Goal: Task Accomplishment & Management: Use online tool/utility

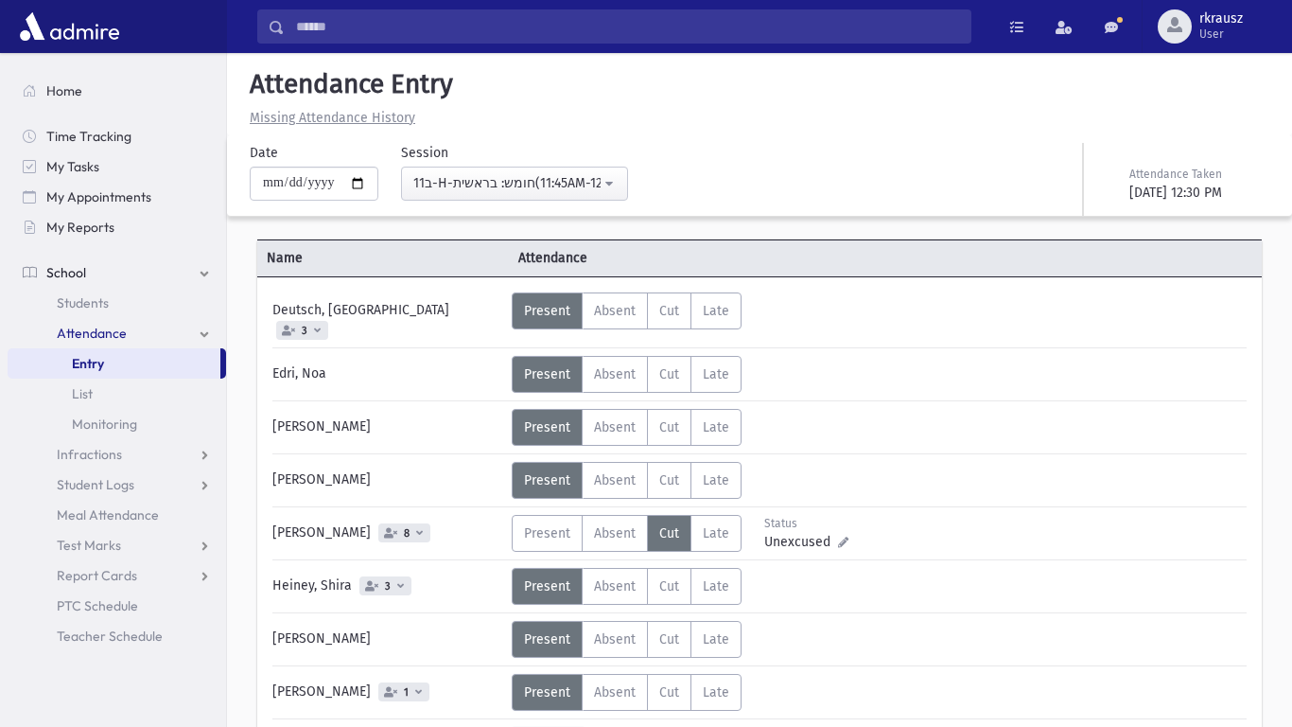
scroll to position [76, 0]
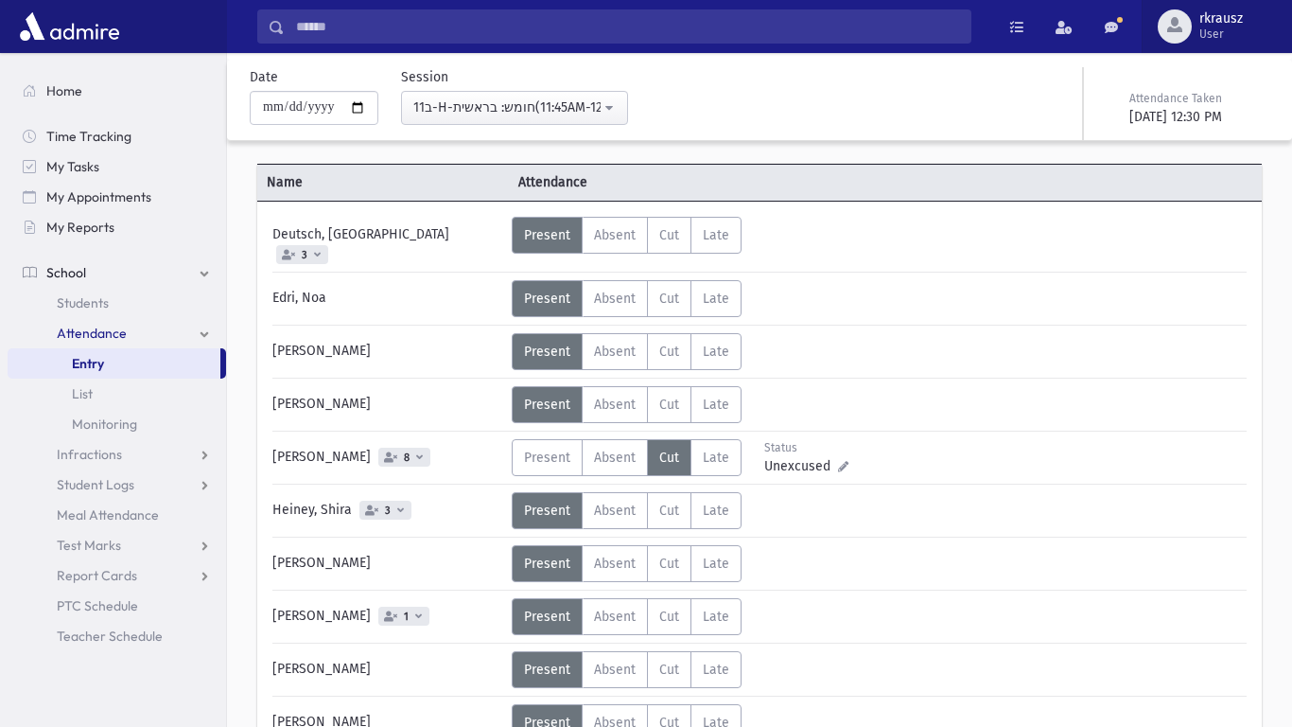
click at [1253, 1] on button "rkrausz User" at bounding box center [1217, 26] width 150 height 53
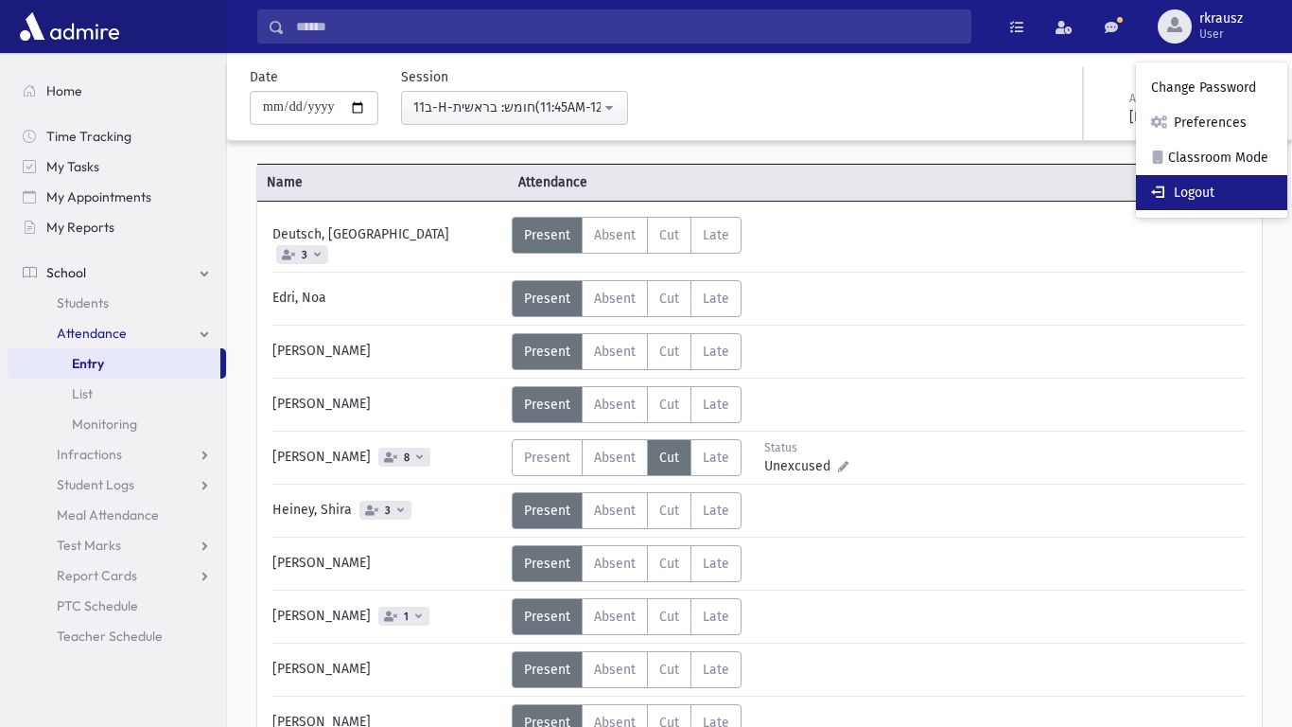
click at [1217, 199] on link "Logout" at bounding box center [1211, 192] width 151 height 35
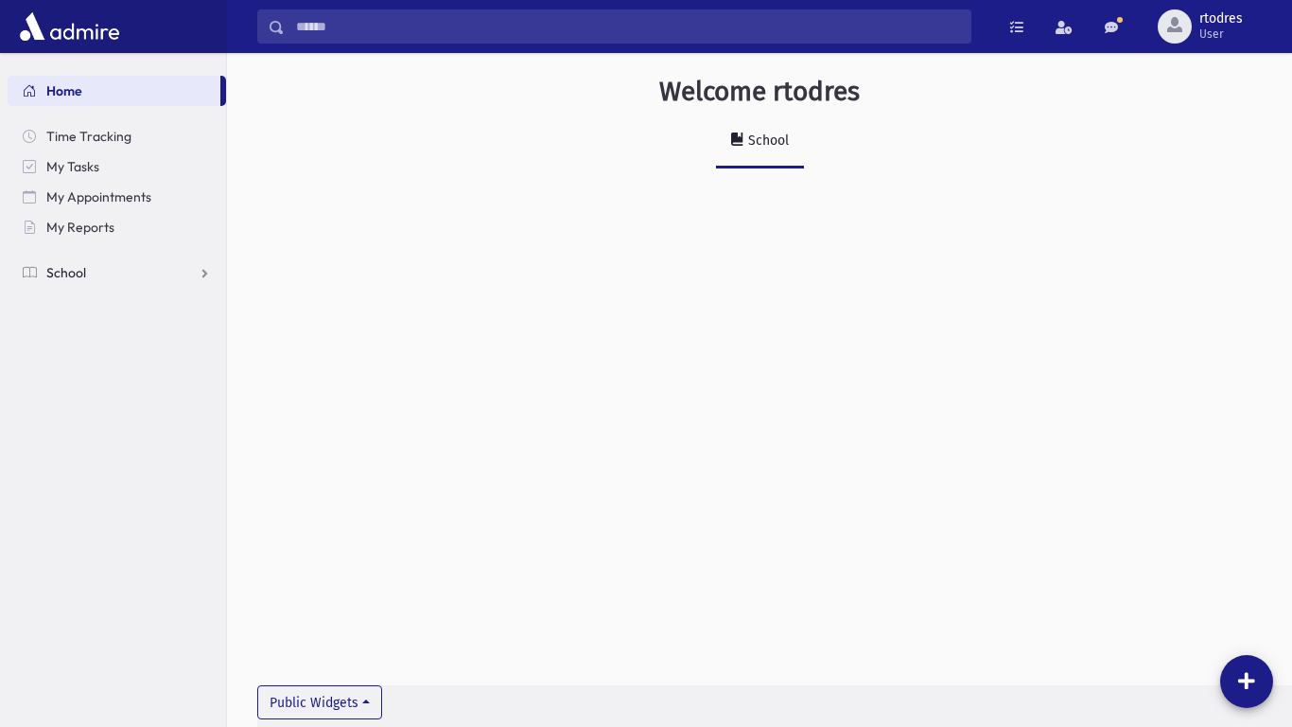
click at [56, 271] on span "School" at bounding box center [66, 272] width 40 height 17
click at [109, 328] on span "Attendance" at bounding box center [92, 332] width 70 height 17
click at [107, 370] on link "Entry" at bounding box center [117, 363] width 219 height 30
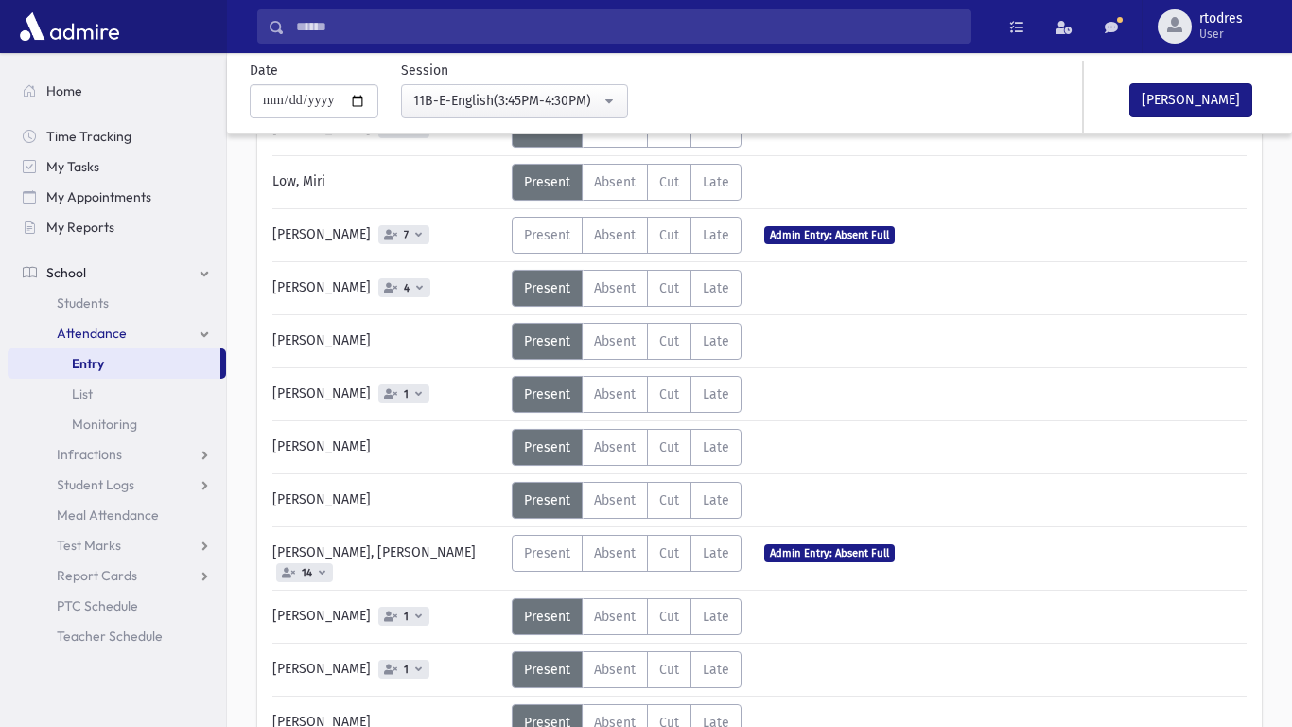
scroll to position [567, 0]
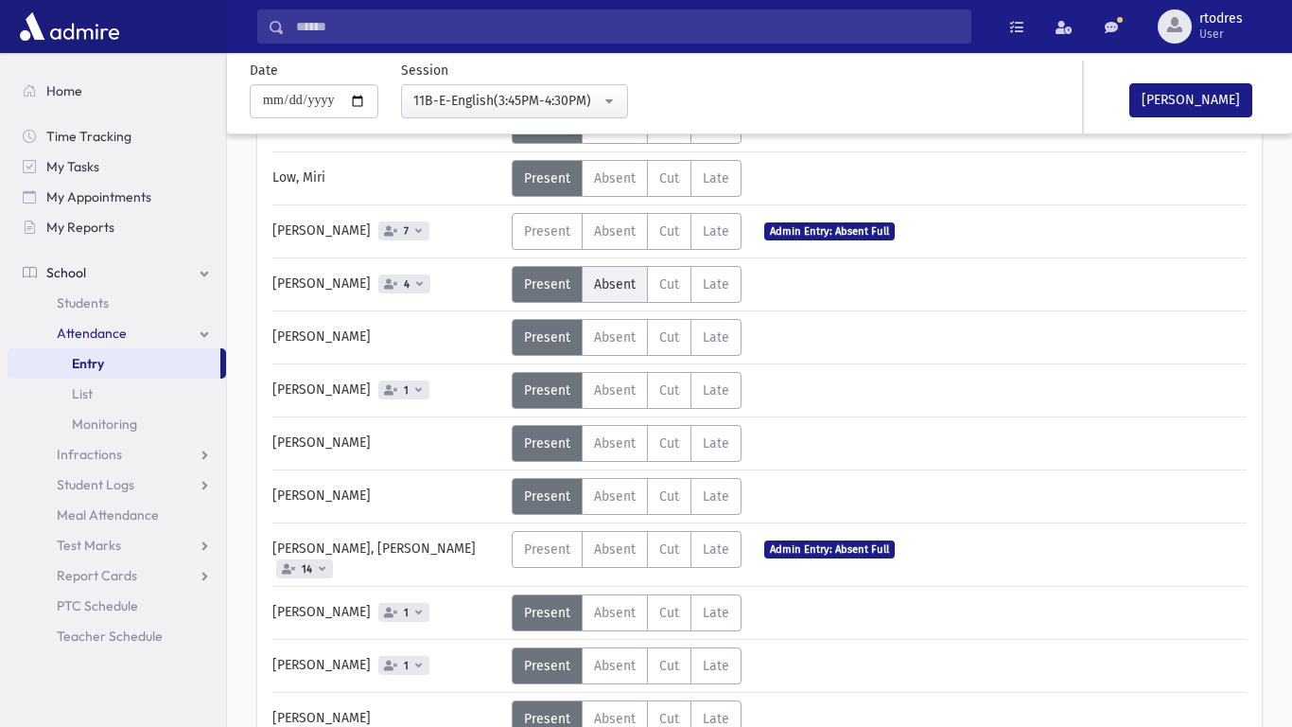
click at [588, 275] on label "Absent A" at bounding box center [615, 284] width 66 height 37
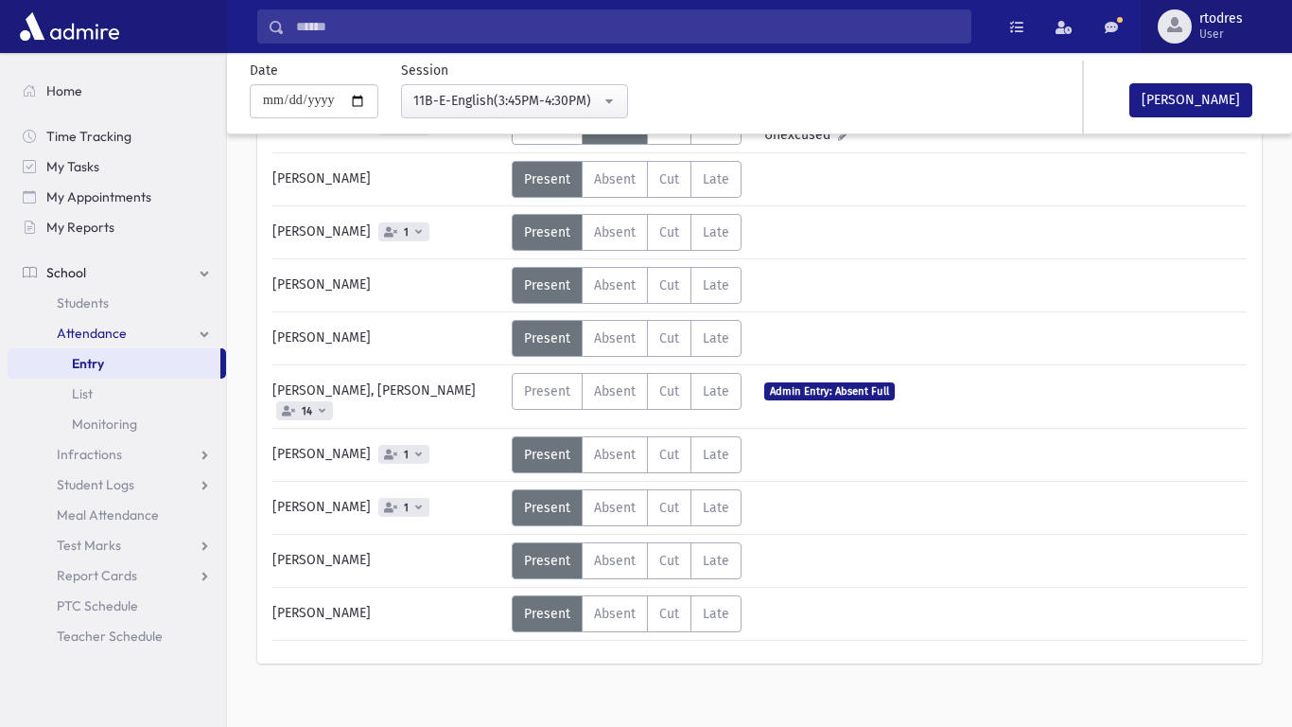
click at [1201, 0] on button "rtodres User" at bounding box center [1217, 26] width 150 height 53
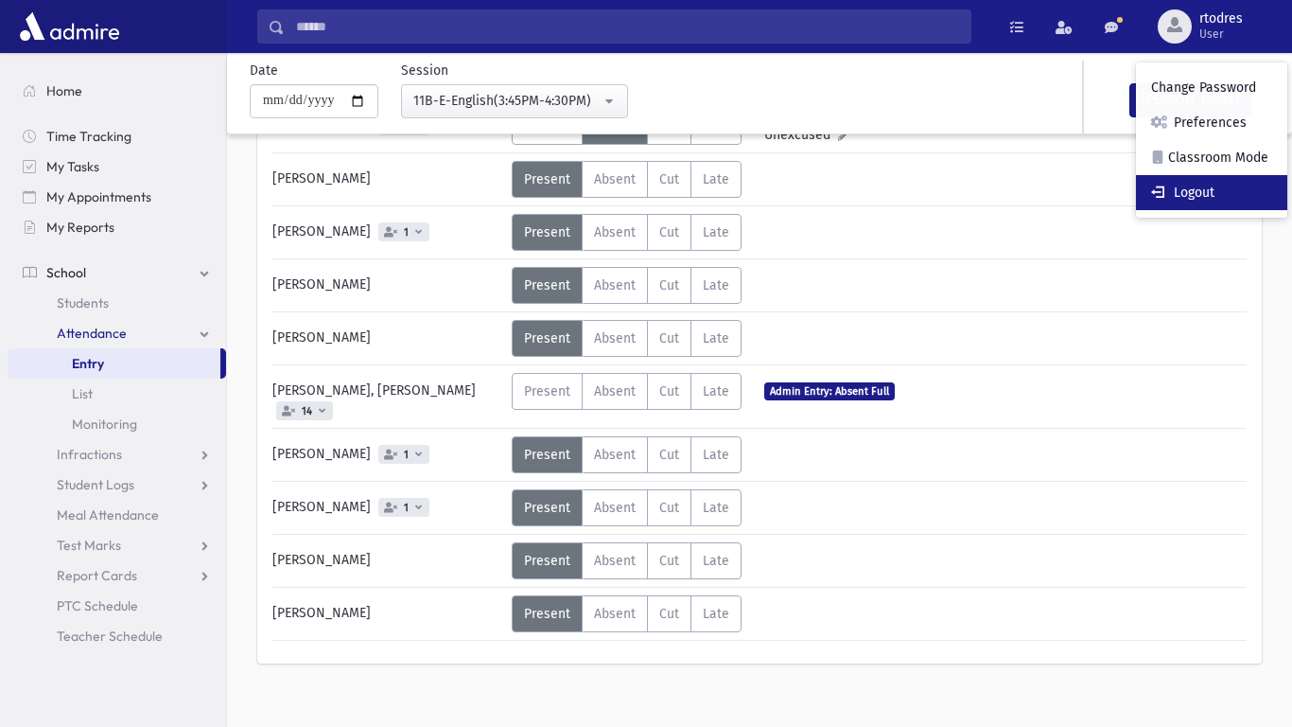
click at [1177, 199] on link "Logout" at bounding box center [1211, 192] width 151 height 35
